Goal: Navigation & Orientation: Understand site structure

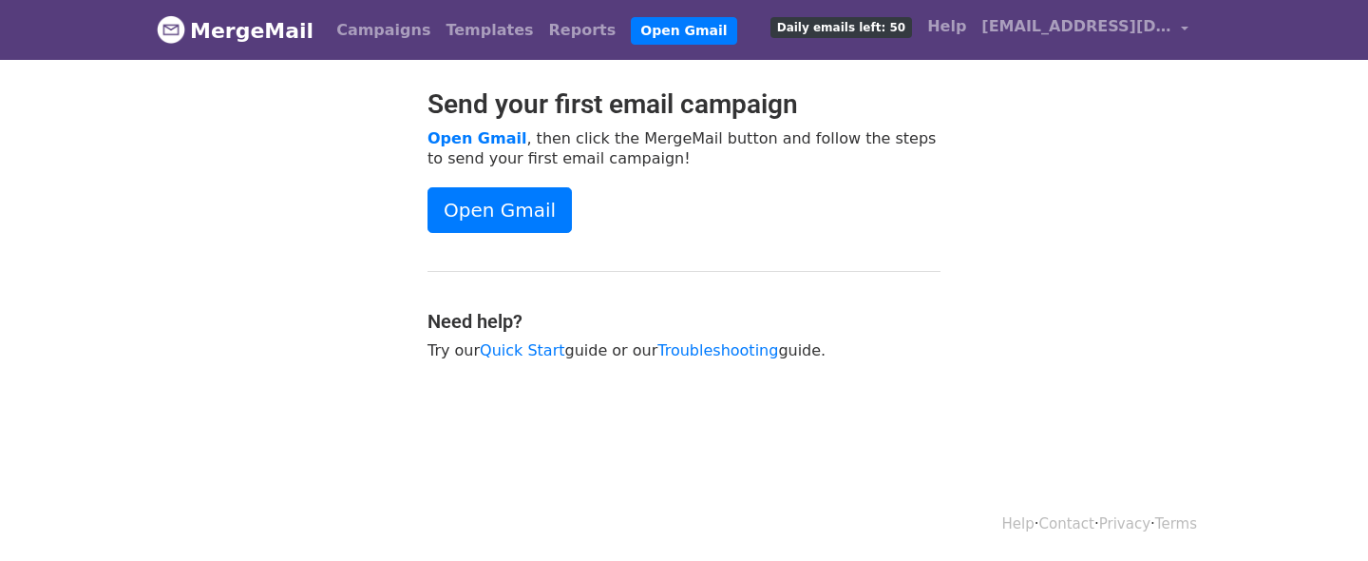
click at [704, 214] on div "Open Gmail" at bounding box center [684, 210] width 513 height 46
click at [356, 40] on link "Campaigns" at bounding box center [383, 30] width 109 height 38
click at [461, 30] on link "Templates" at bounding box center [489, 30] width 103 height 38
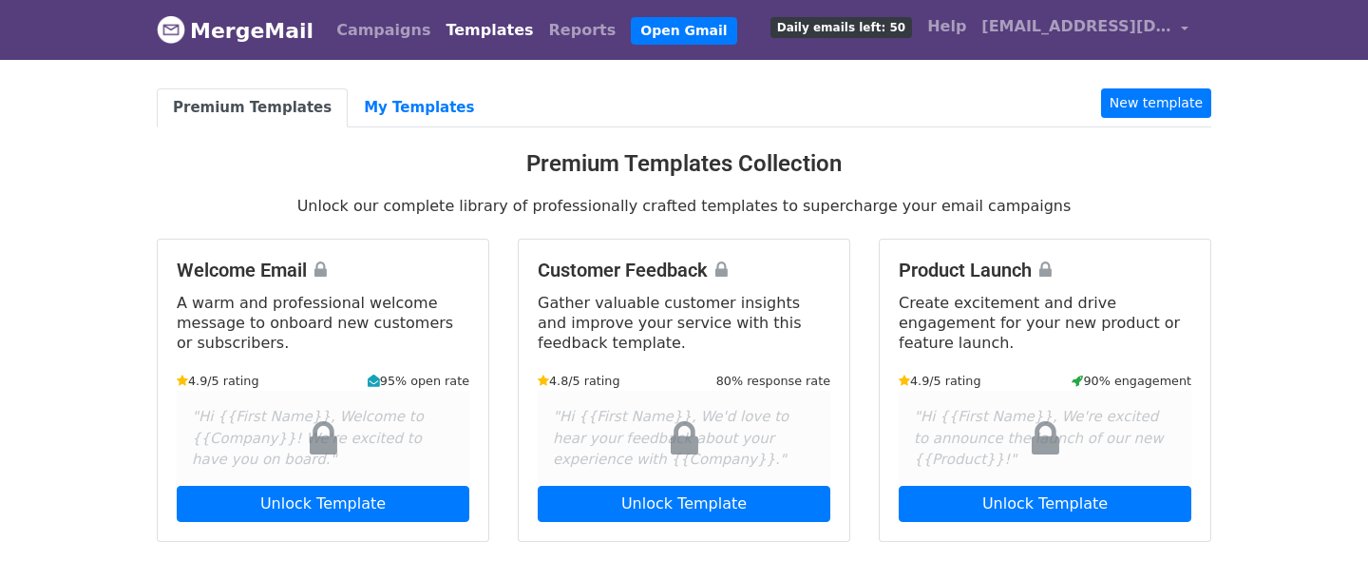
click at [438, 35] on link "Templates" at bounding box center [489, 30] width 103 height 38
click at [346, 43] on link "Campaigns" at bounding box center [383, 30] width 109 height 38
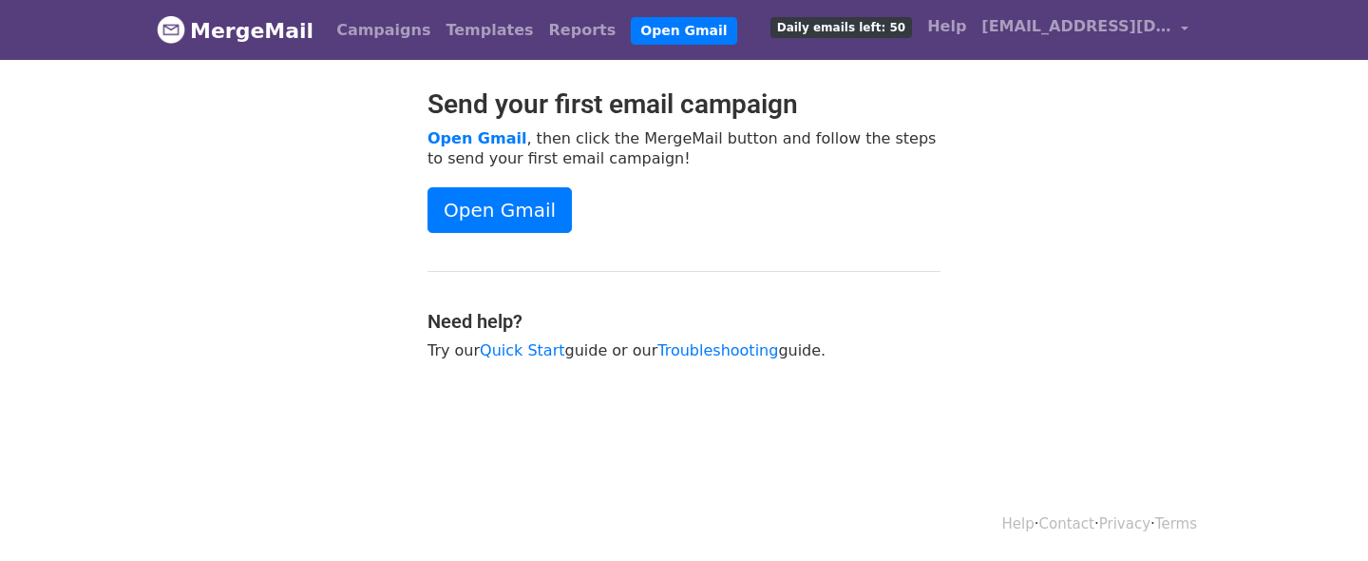
click at [225, 34] on link "MergeMail" at bounding box center [235, 30] width 157 height 40
click at [169, 39] on img at bounding box center [171, 29] width 29 height 29
click at [256, 34] on link "MergeMail" at bounding box center [235, 30] width 157 height 40
